Goal: Transaction & Acquisition: Purchase product/service

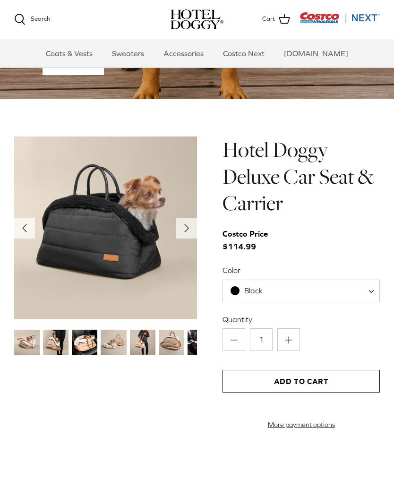
scroll to position [801, 0]
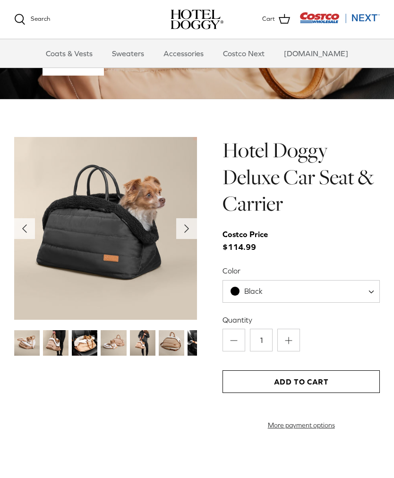
click at [309, 177] on h1 "Hotel Doggy Deluxe Car Seat & Carrier" at bounding box center [300, 177] width 157 height 80
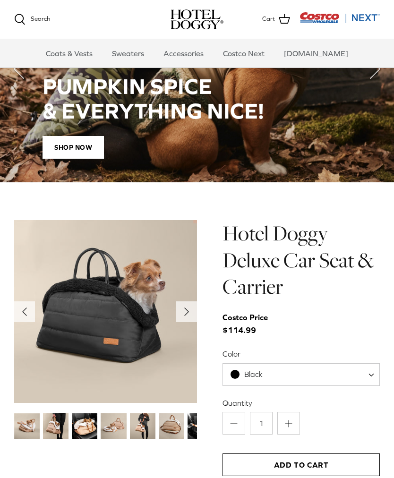
scroll to position [727, 0]
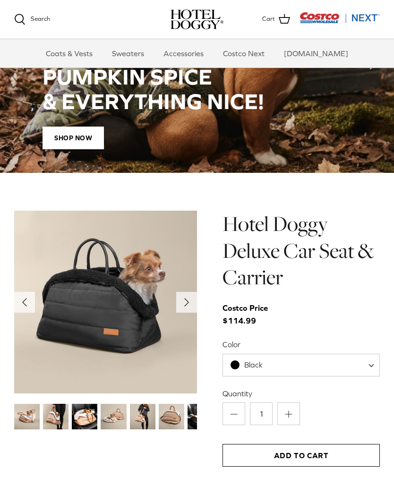
click at [57, 325] on img at bounding box center [105, 301] width 183 height 183
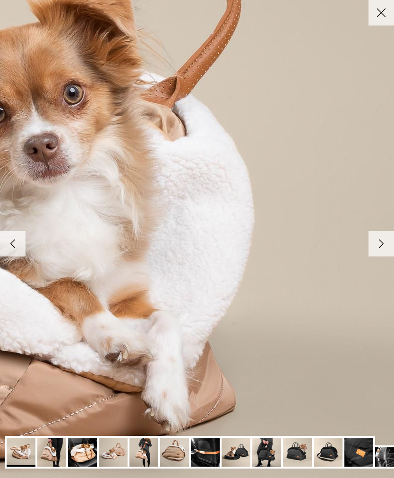
click at [379, 245] on polyline at bounding box center [381, 244] width 4 height 8
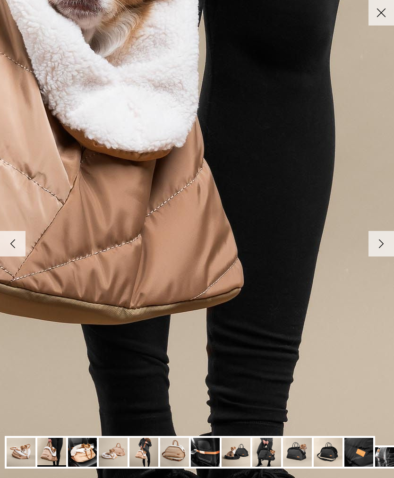
click at [298, 453] on img at bounding box center [297, 452] width 29 height 29
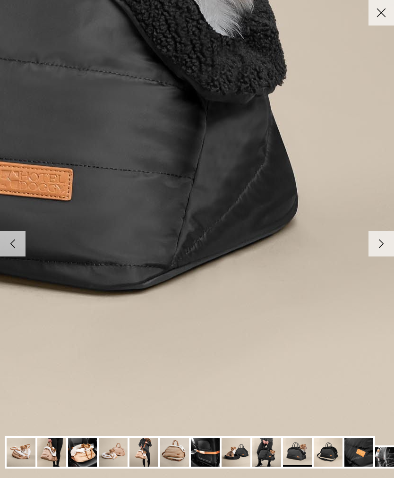
click at [329, 449] on img at bounding box center [327, 452] width 29 height 29
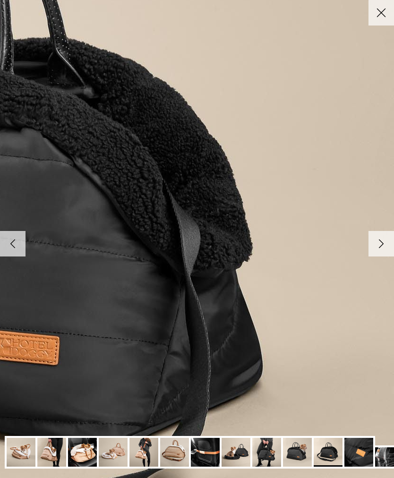
click at [378, 246] on icon "Right" at bounding box center [381, 244] width 16 height 16
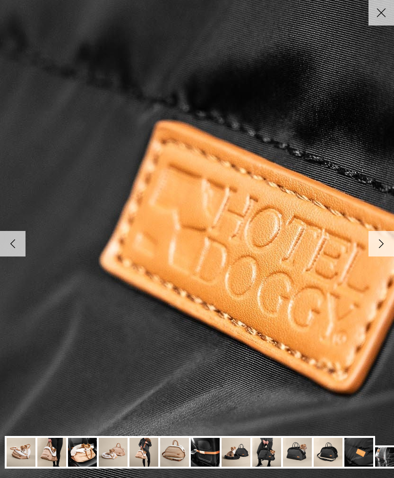
click at [270, 452] on img at bounding box center [266, 452] width 29 height 29
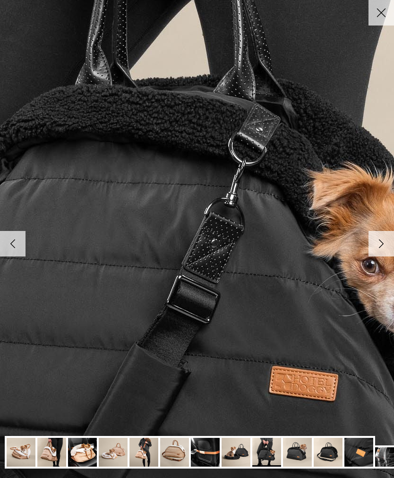
click at [201, 451] on img at bounding box center [205, 452] width 29 height 29
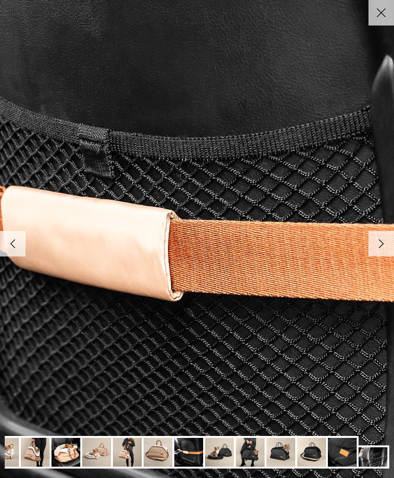
scroll to position [0, 17]
click at [381, 458] on img at bounding box center [372, 456] width 29 height 19
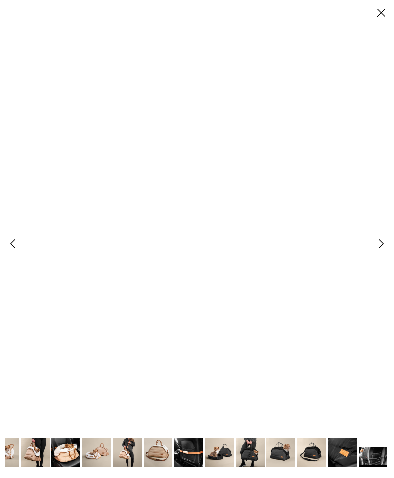
click at [375, 459] on img at bounding box center [372, 456] width 29 height 19
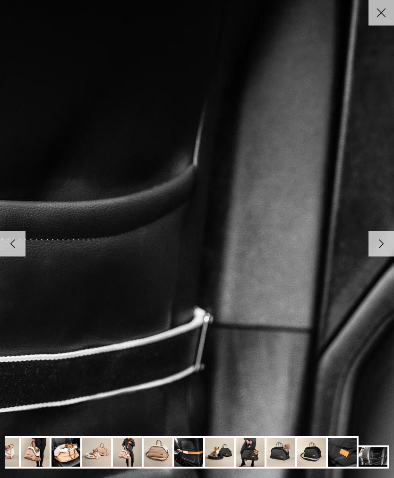
click at [375, 20] on icon "Close" at bounding box center [381, 13] width 16 height 16
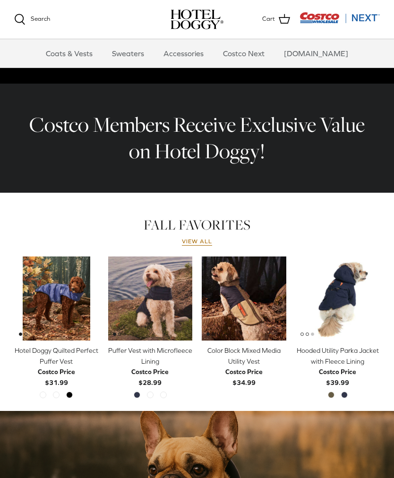
scroll to position [263, 0]
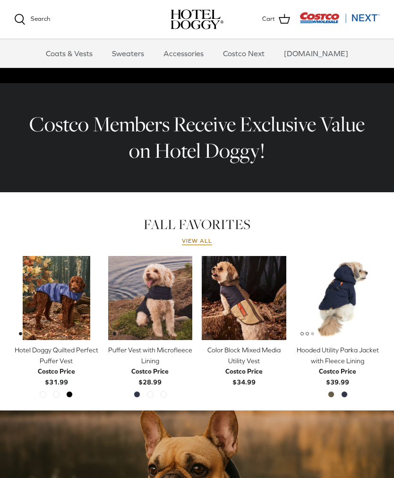
click at [202, 244] on link "View all" at bounding box center [197, 241] width 30 height 8
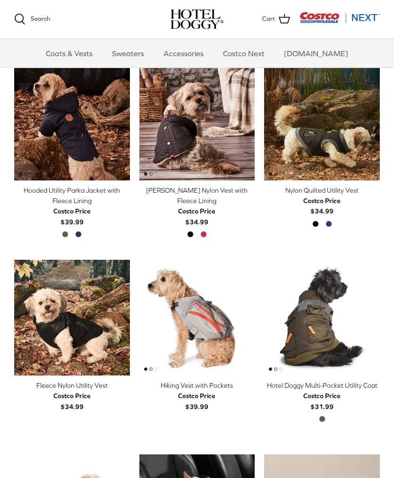
scroll to position [425, 0]
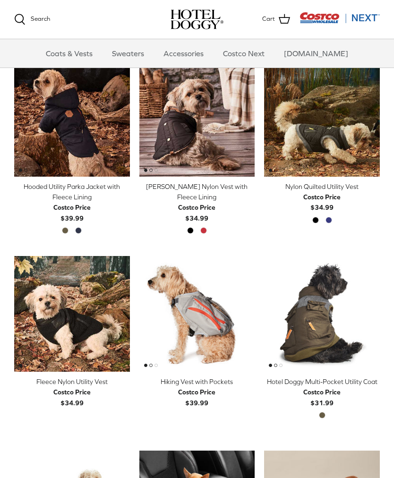
click at [190, 58] on link "Accessories" at bounding box center [183, 53] width 57 height 28
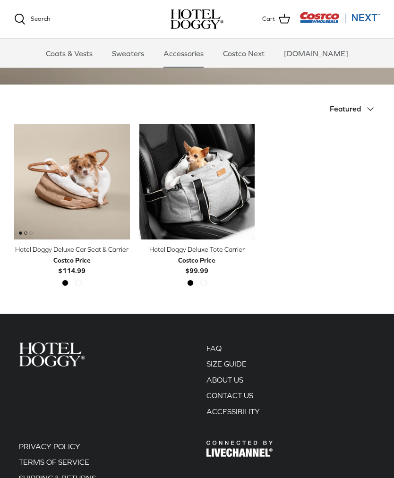
scroll to position [167, 0]
click at [32, 252] on div "Hotel Doggy Deluxe Car Seat & Carrier" at bounding box center [72, 249] width 116 height 10
click at [188, 251] on div "Hotel Doggy Deluxe Tote Carrier" at bounding box center [197, 249] width 116 height 10
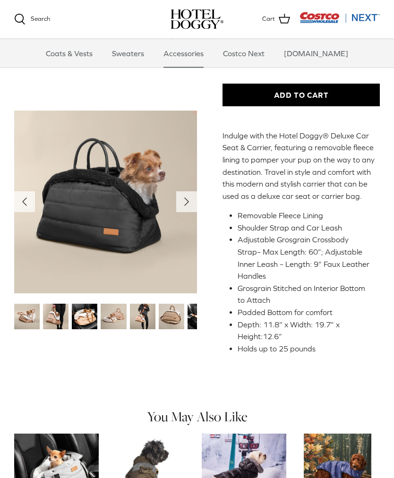
scroll to position [150, 0]
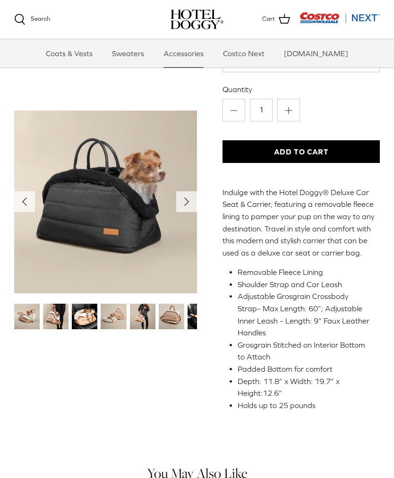
click at [29, 316] on img "Thumbnail Link" at bounding box center [26, 315] width 25 height 25
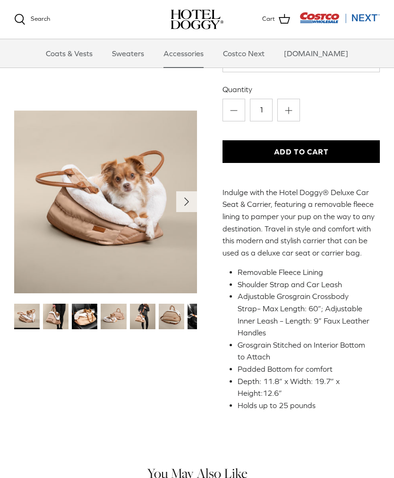
click at [62, 312] on img "Thumbnail Link" at bounding box center [55, 315] width 25 height 25
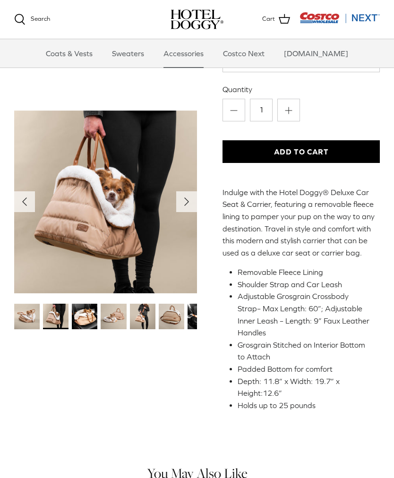
click at [111, 311] on img "Thumbnail Link" at bounding box center [113, 315] width 25 height 25
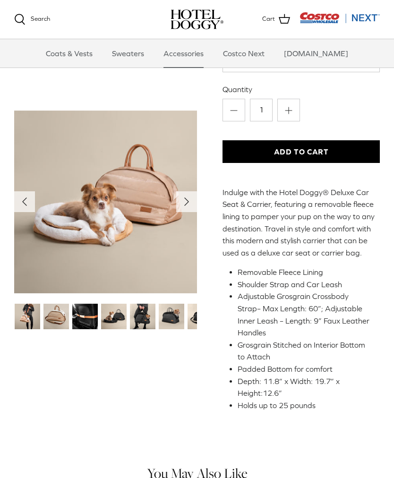
click at [93, 322] on img "Thumbnail Link" at bounding box center [84, 315] width 25 height 25
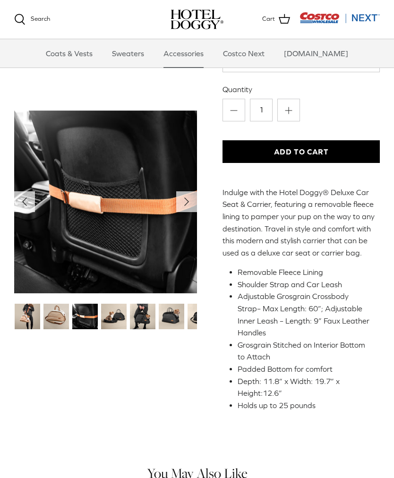
click at [145, 317] on img "Thumbnail Link" at bounding box center [142, 315] width 25 height 25
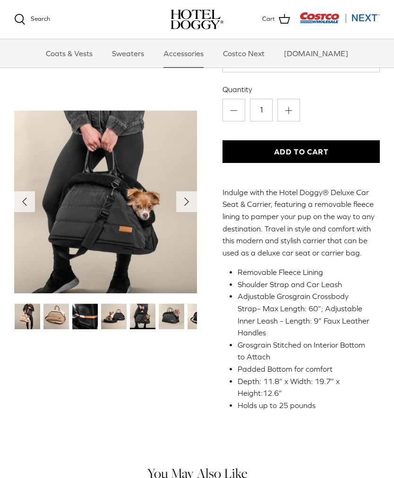
click at [159, 318] on img "Thumbnail Link" at bounding box center [171, 315] width 25 height 25
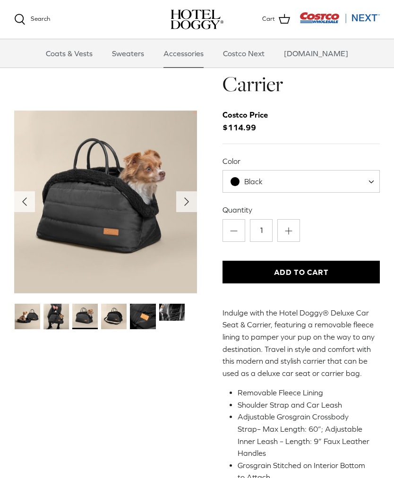
scroll to position [0, 0]
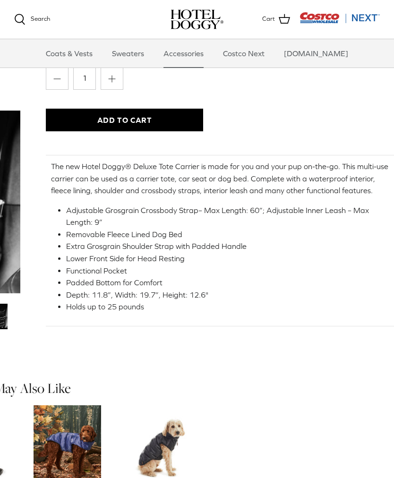
scroll to position [180, 177]
